Goal: Information Seeking & Learning: Learn about a topic

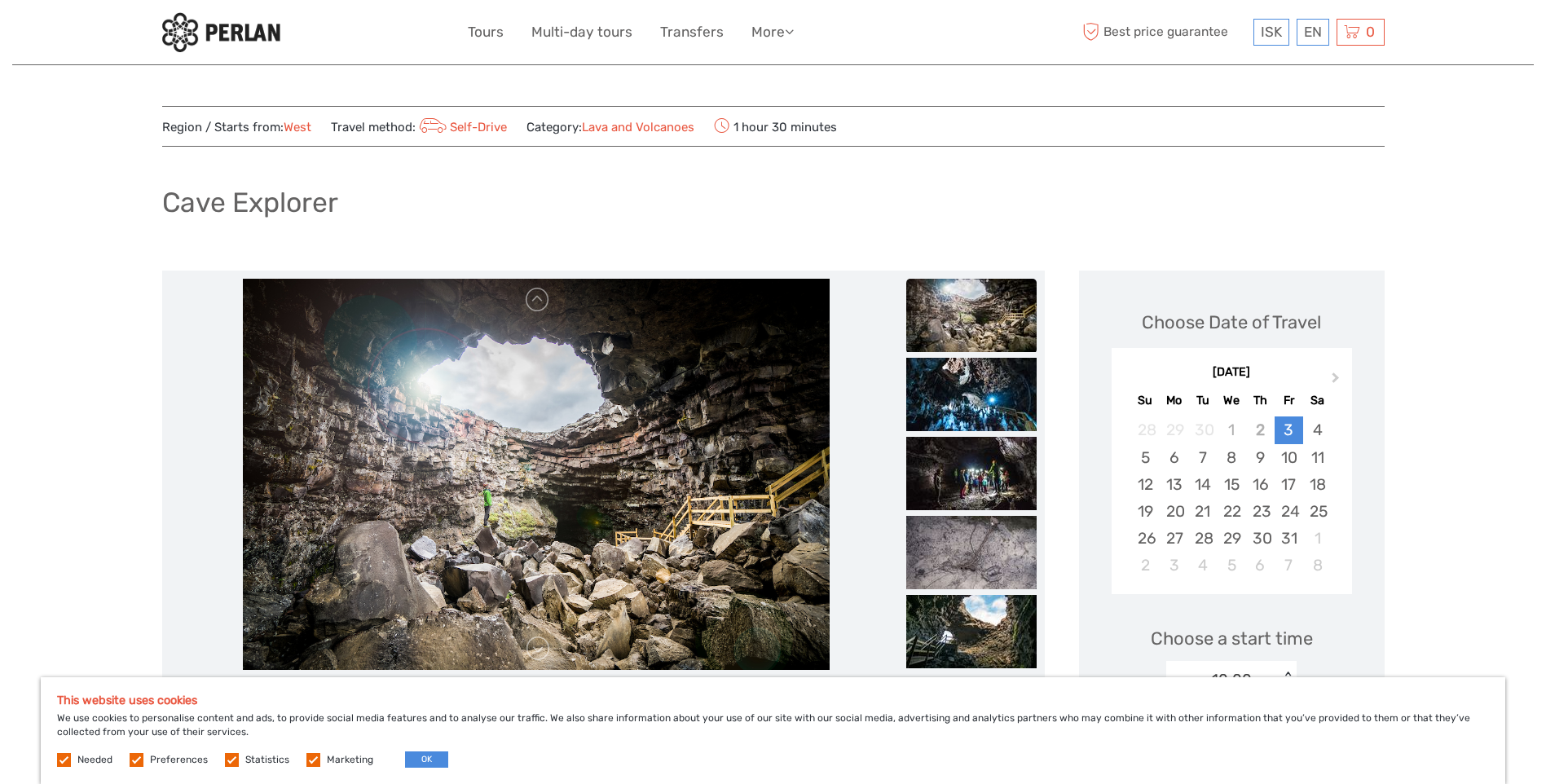
click at [961, 314] on img at bounding box center [971, 315] width 130 height 73
click at [962, 391] on img at bounding box center [971, 394] width 130 height 73
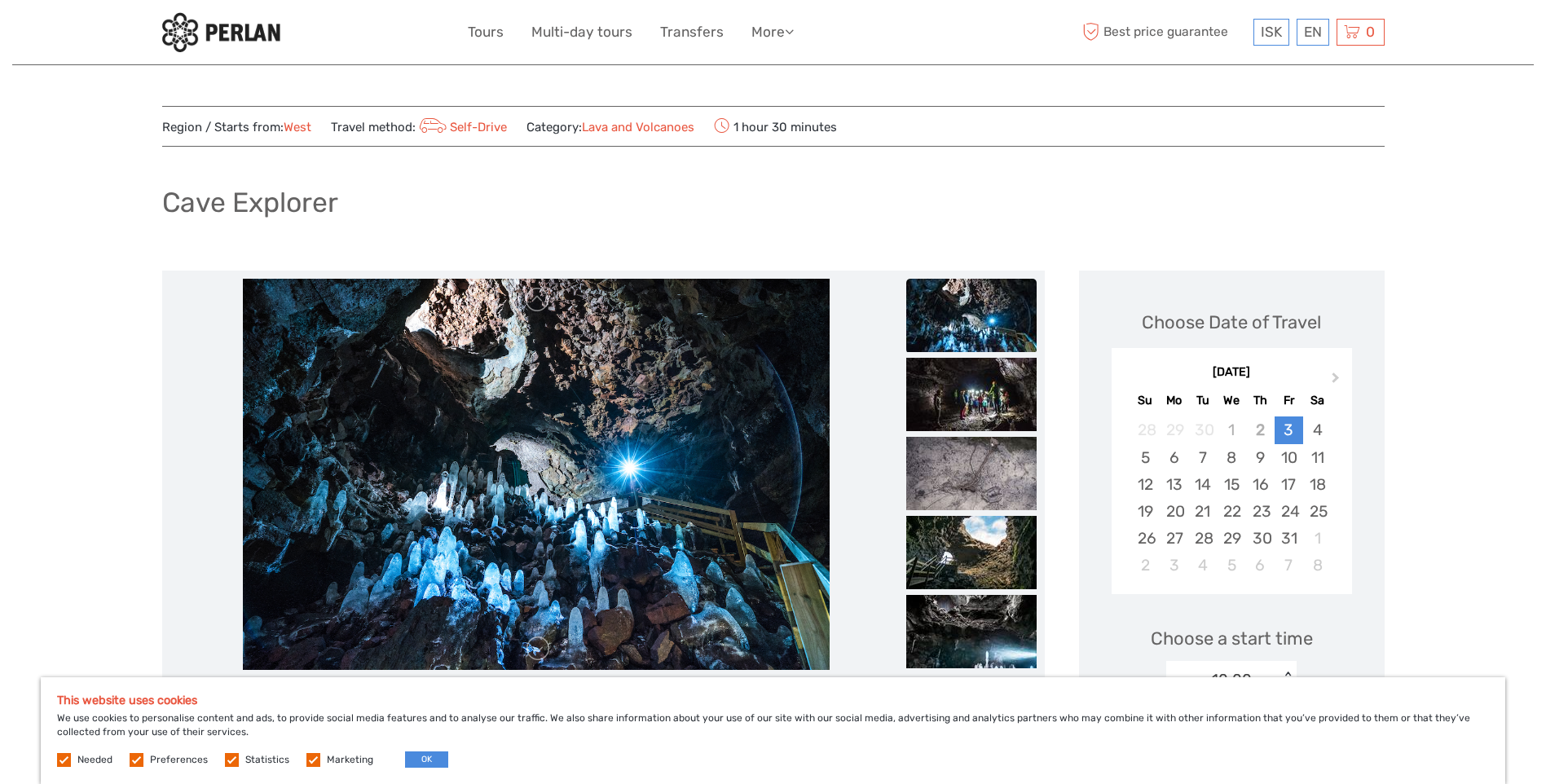
click at [235, 28] on img at bounding box center [220, 31] width 118 height 40
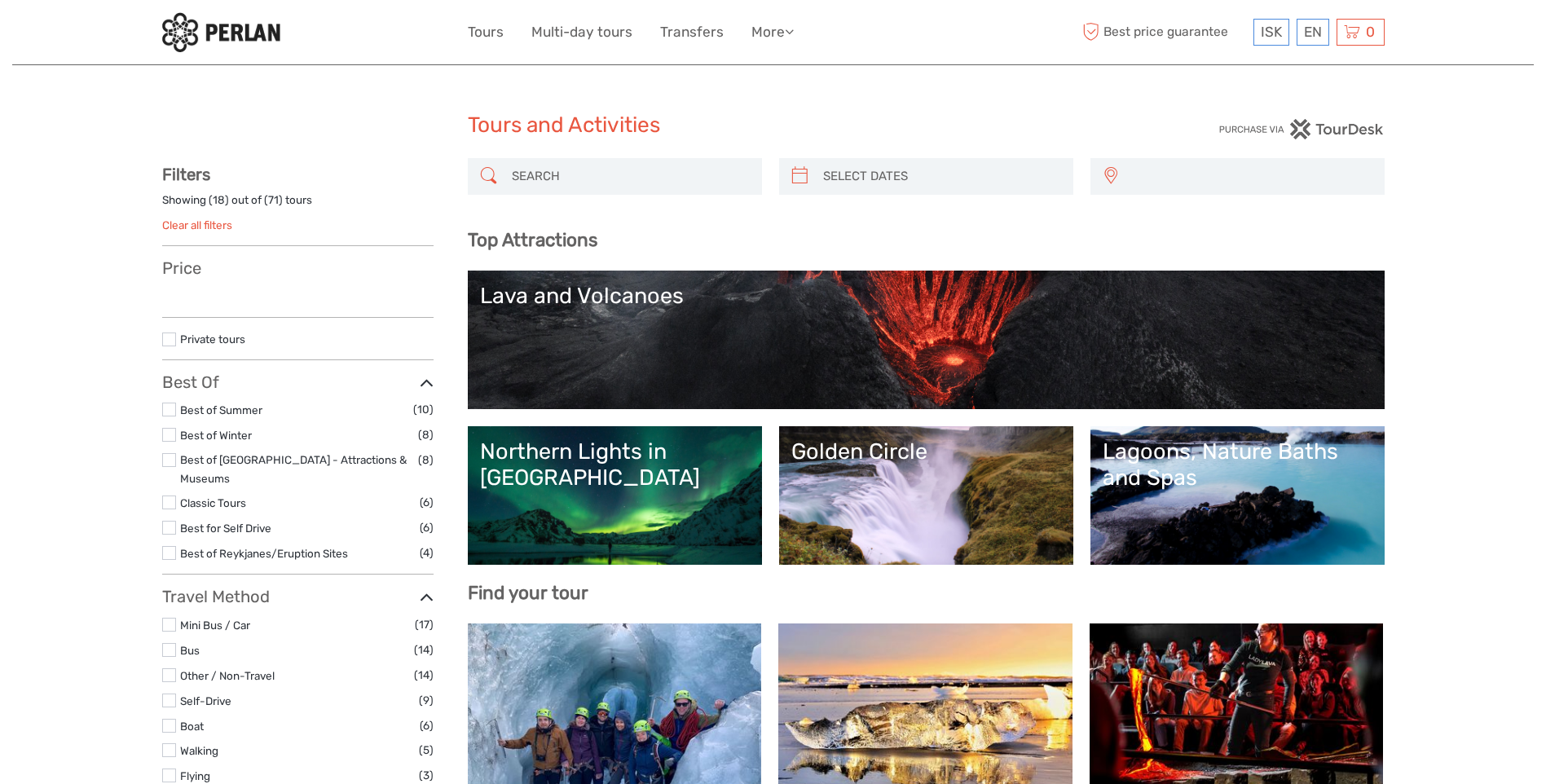
select select
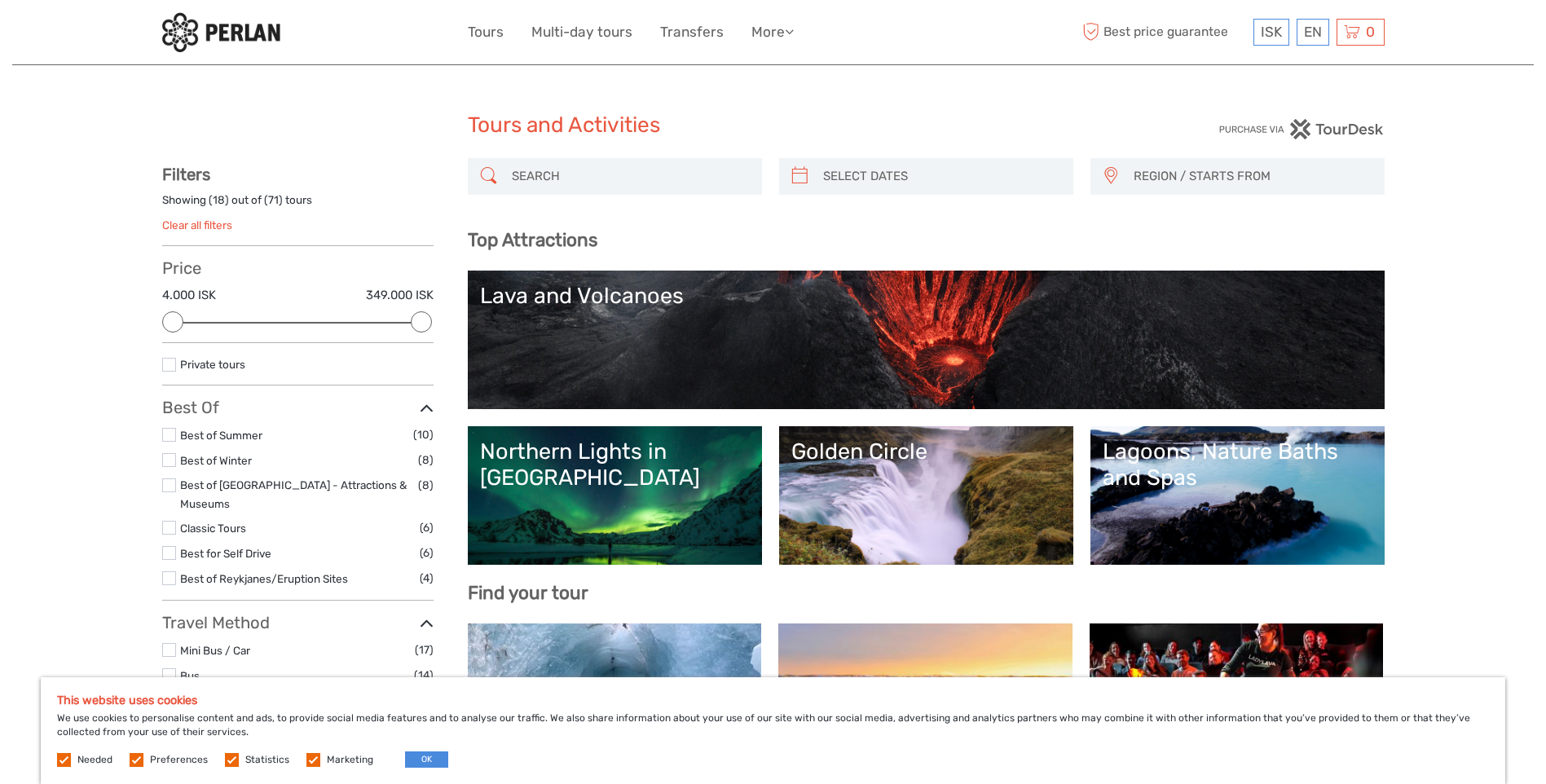
click at [798, 346] on link "Lava and Volcanoes" at bounding box center [926, 340] width 892 height 114
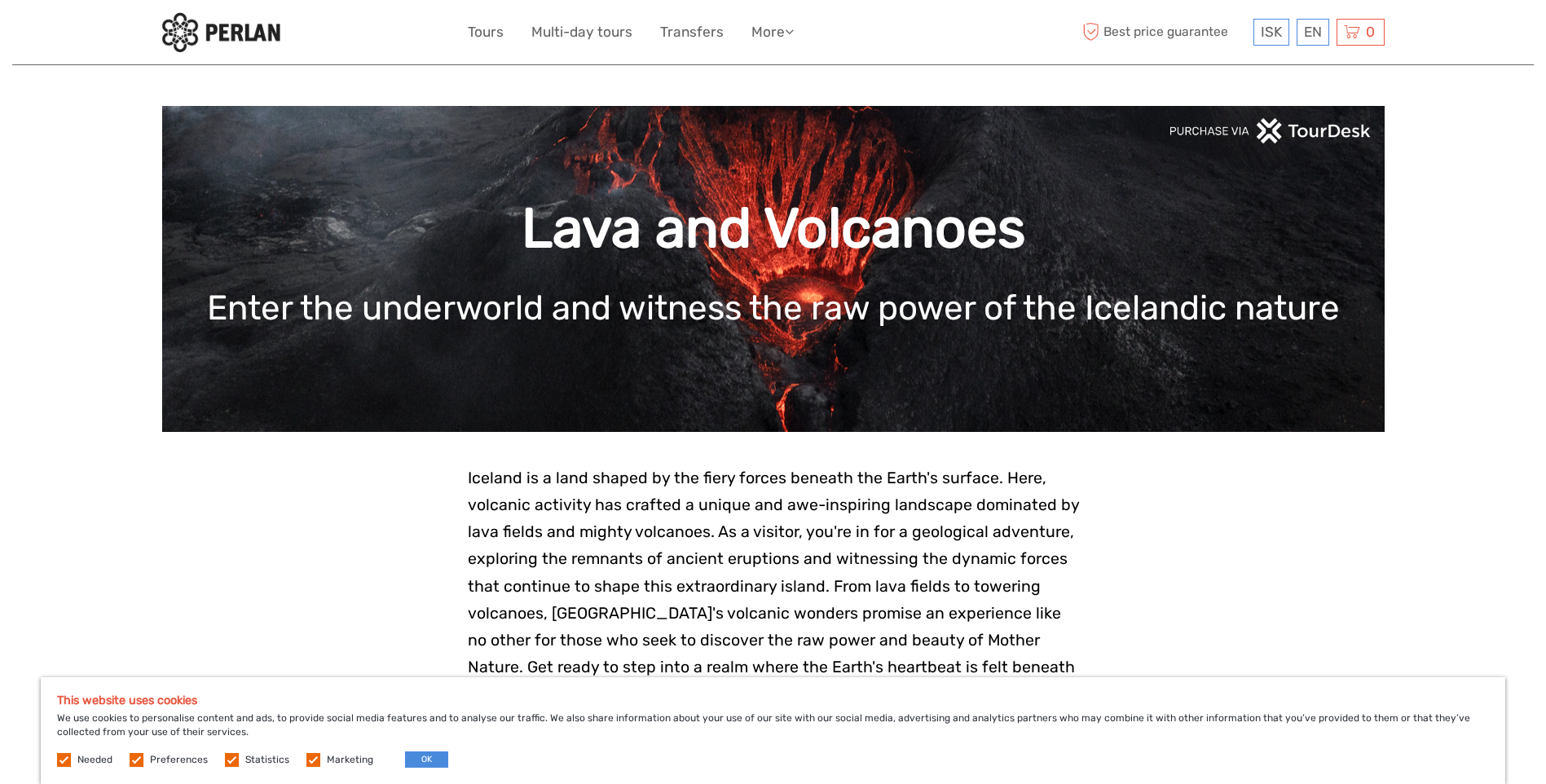
click at [229, 30] on img at bounding box center [220, 31] width 118 height 40
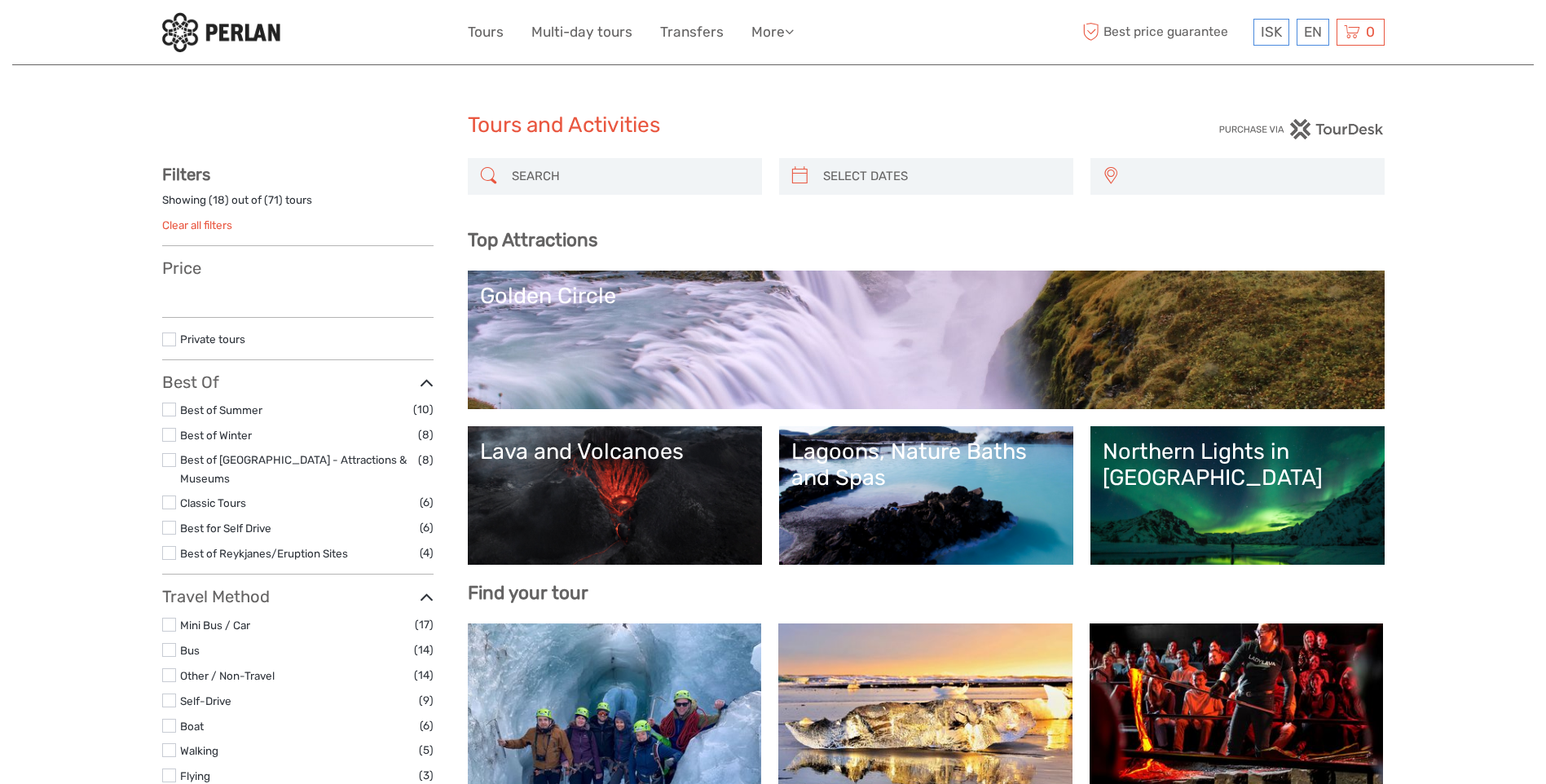
select select
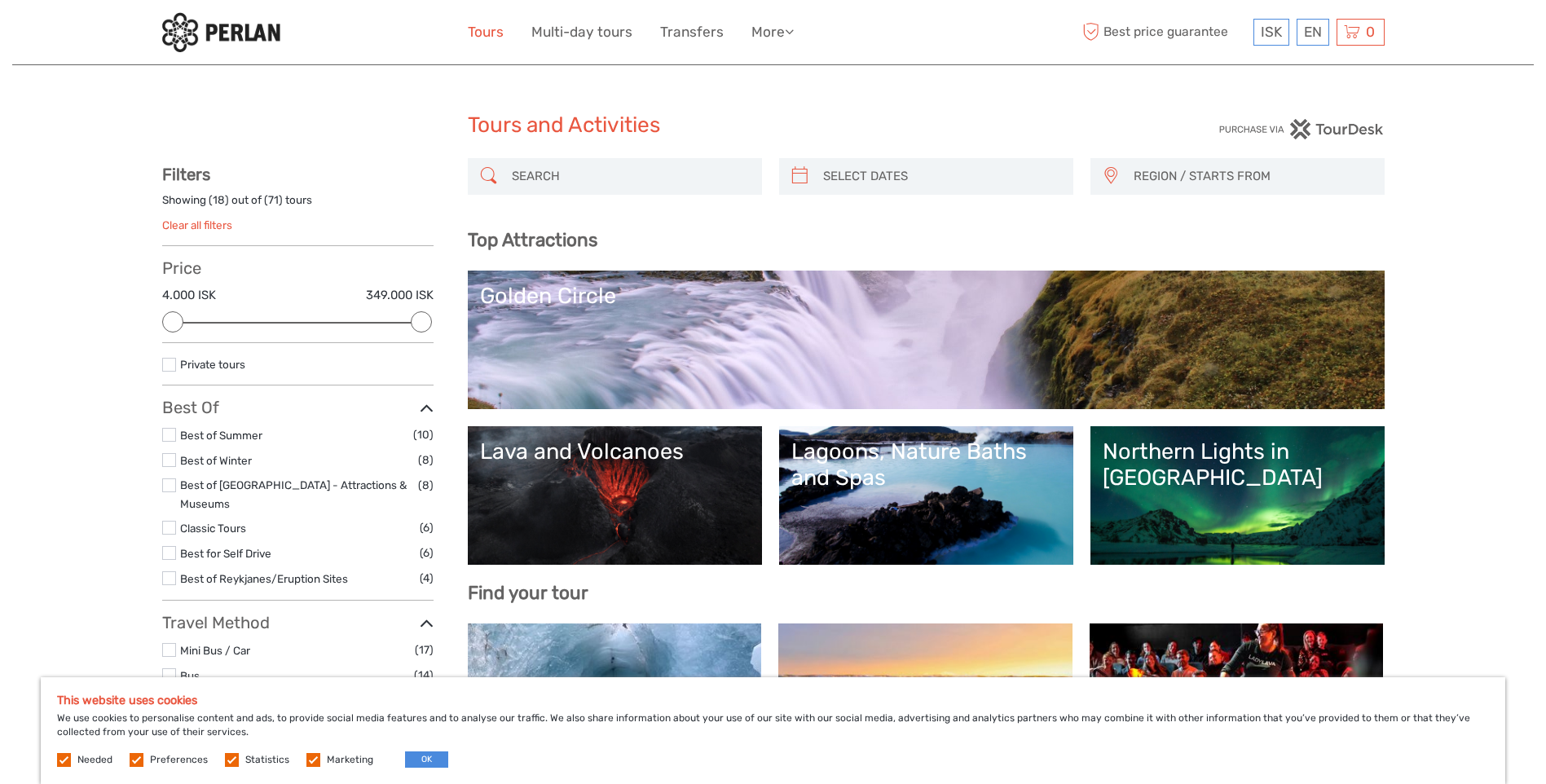
click at [486, 35] on link "Tours" at bounding box center [485, 32] width 36 height 24
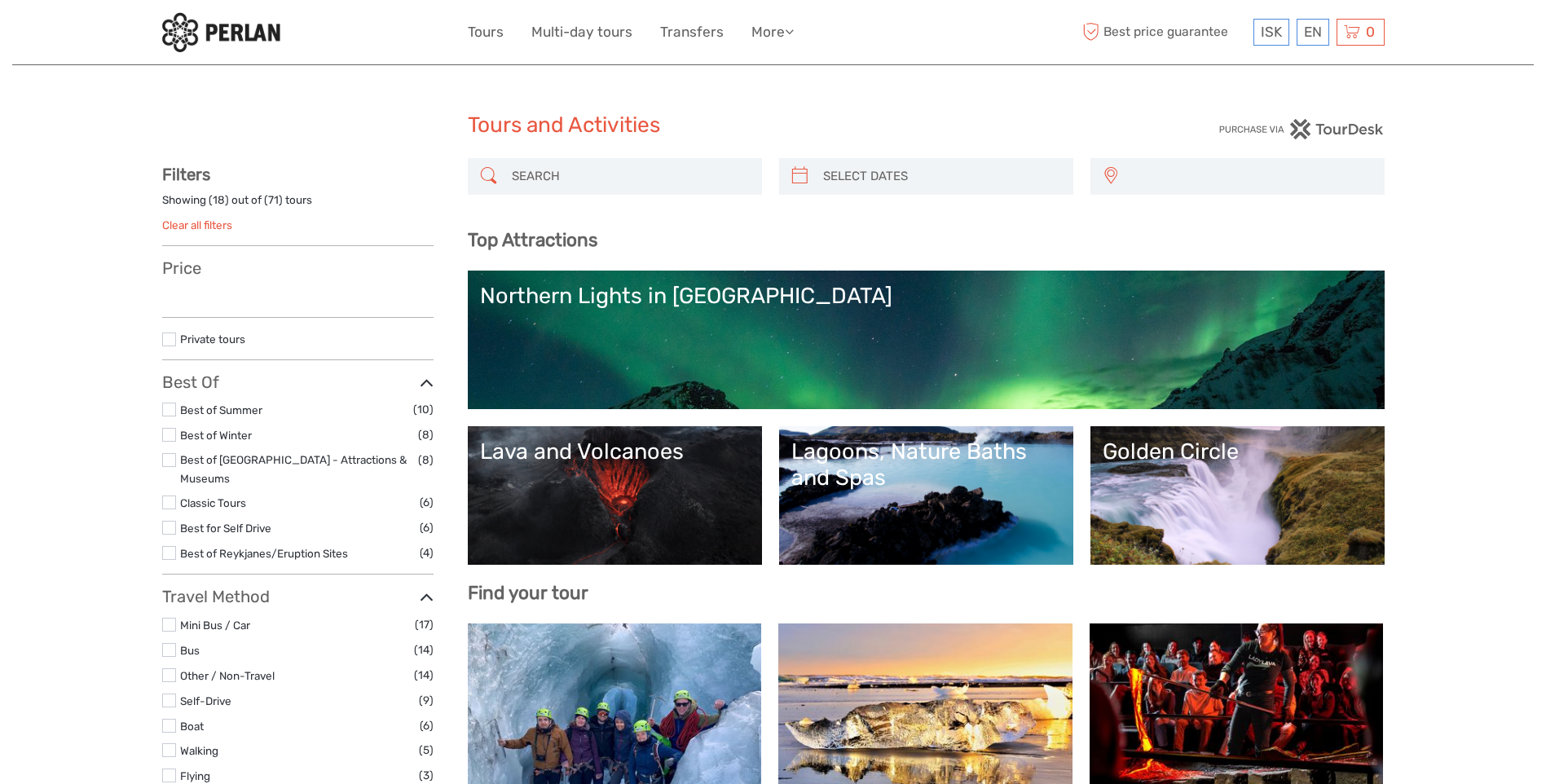
select select
